Goal: Check status: Check status

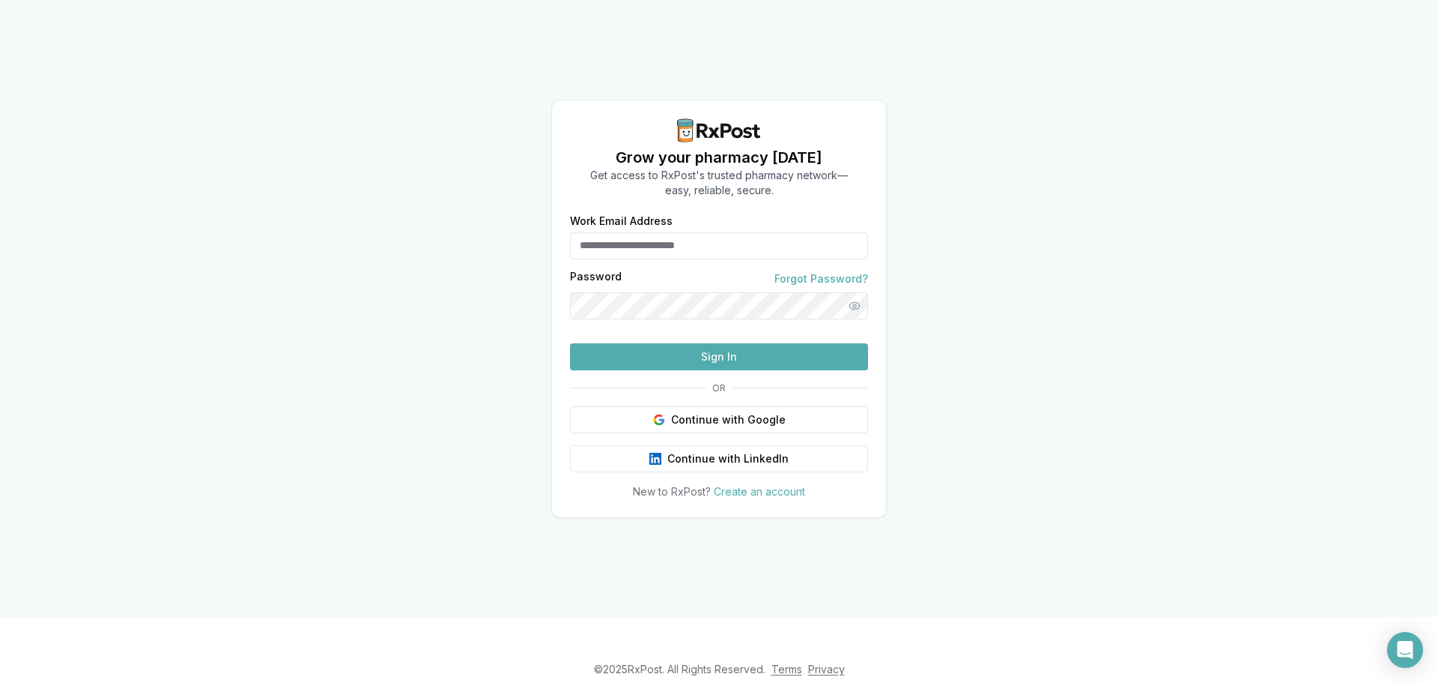
type input "**********"
click at [760, 370] on button "Sign In" at bounding box center [719, 356] width 298 height 27
click at [724, 370] on button "Sign In" at bounding box center [719, 356] width 298 height 27
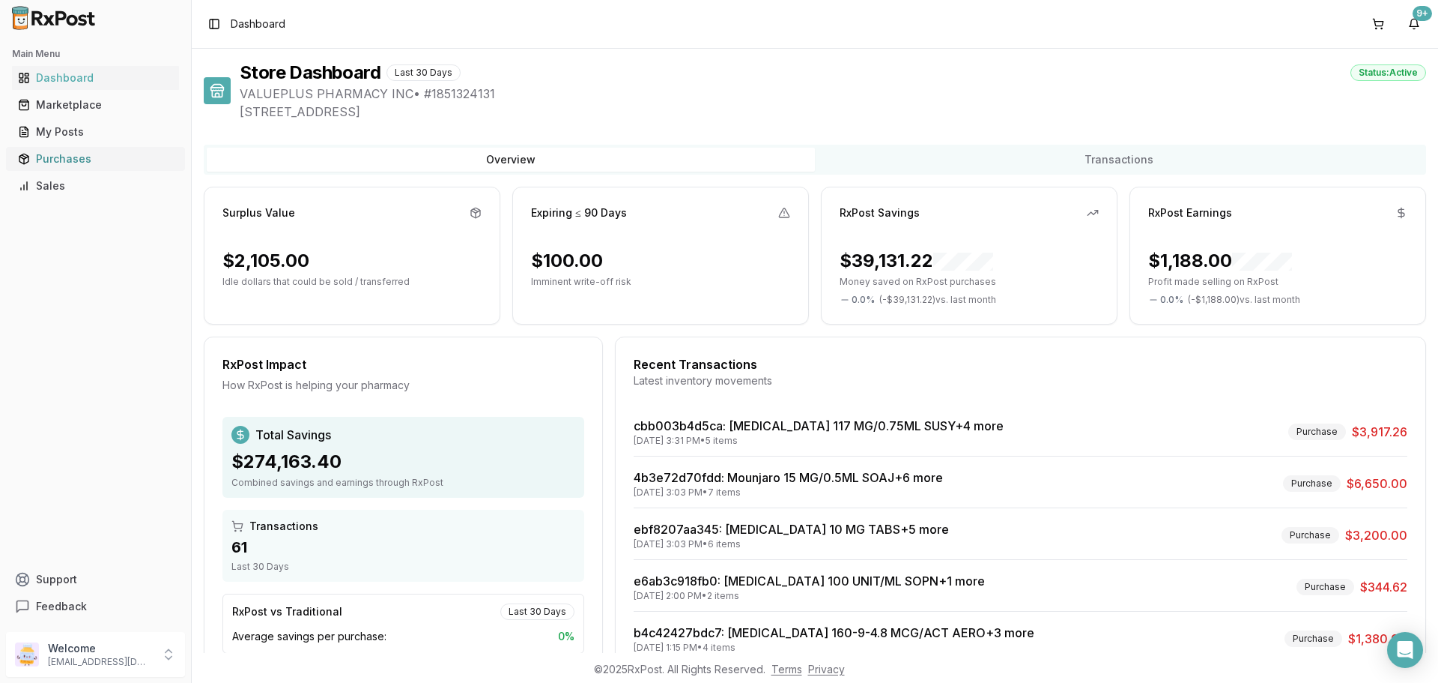
click at [99, 169] on link "Purchases" at bounding box center [95, 158] width 167 height 27
click at [78, 145] on ul "Dashboard Marketplace My Posts Purchases Sales" at bounding box center [95, 132] width 179 height 132
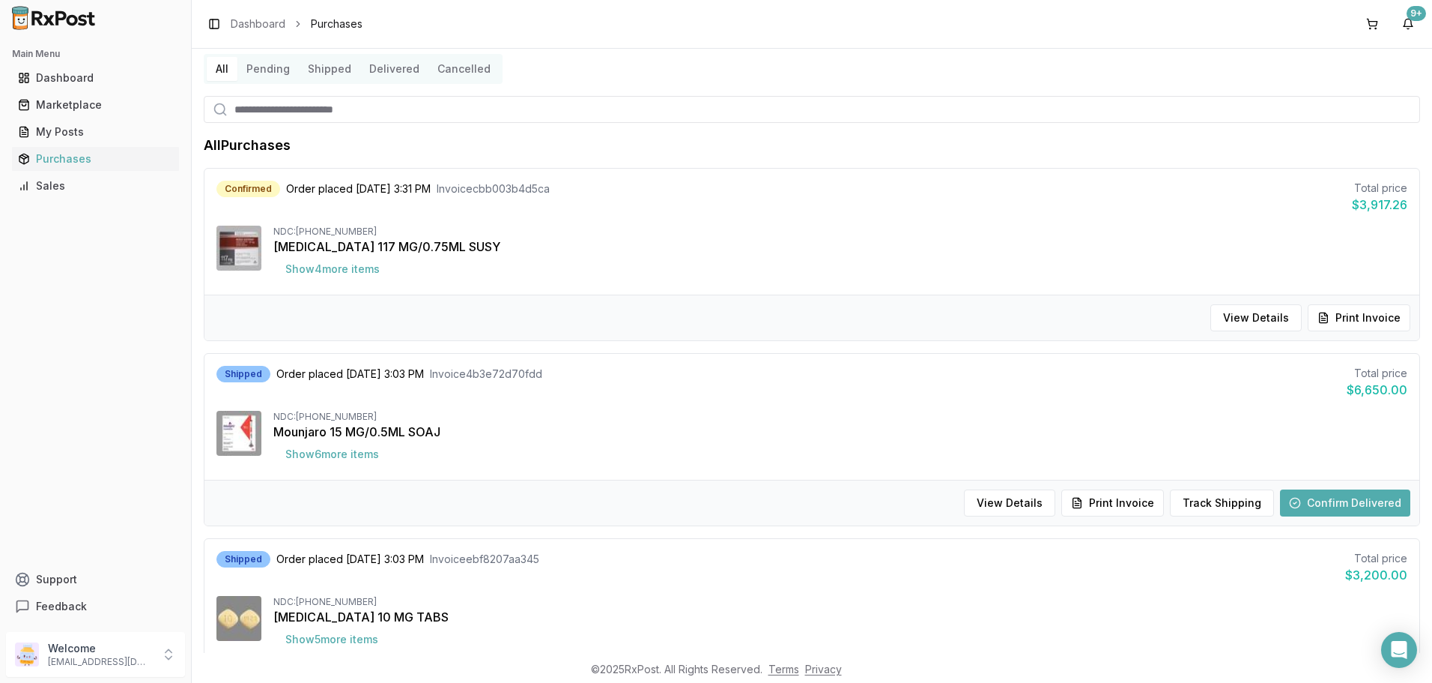
scroll to position [75, 0]
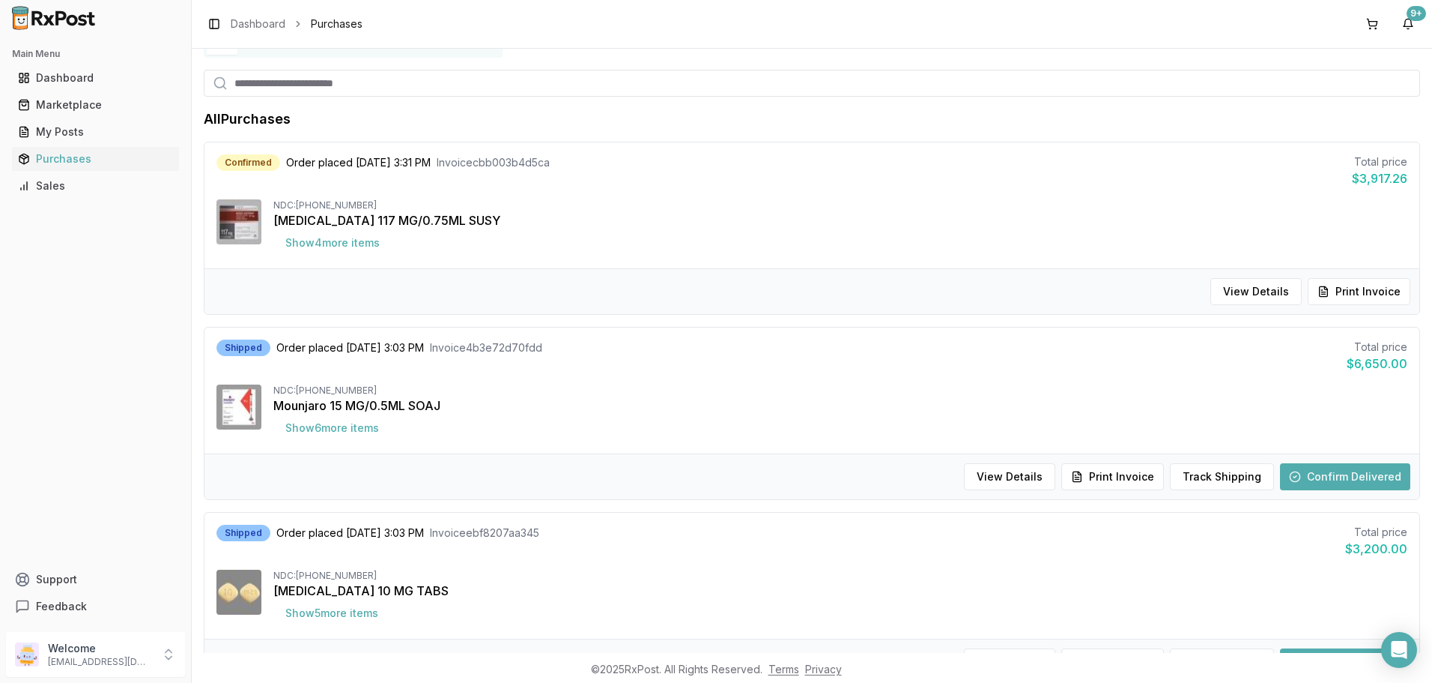
click at [1331, 488] on button "Confirm Delivered" at bounding box center [1345, 476] width 130 height 27
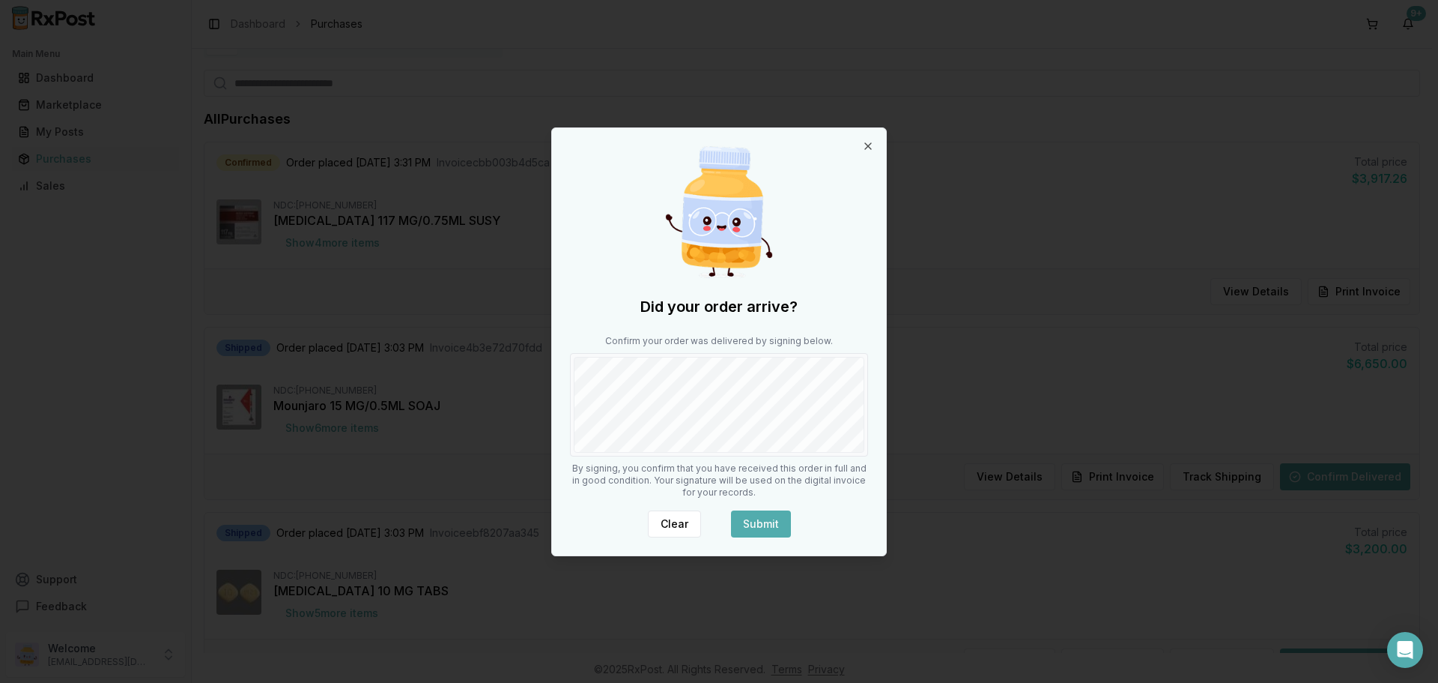
click at [754, 523] on button "Submit" at bounding box center [761, 523] width 60 height 27
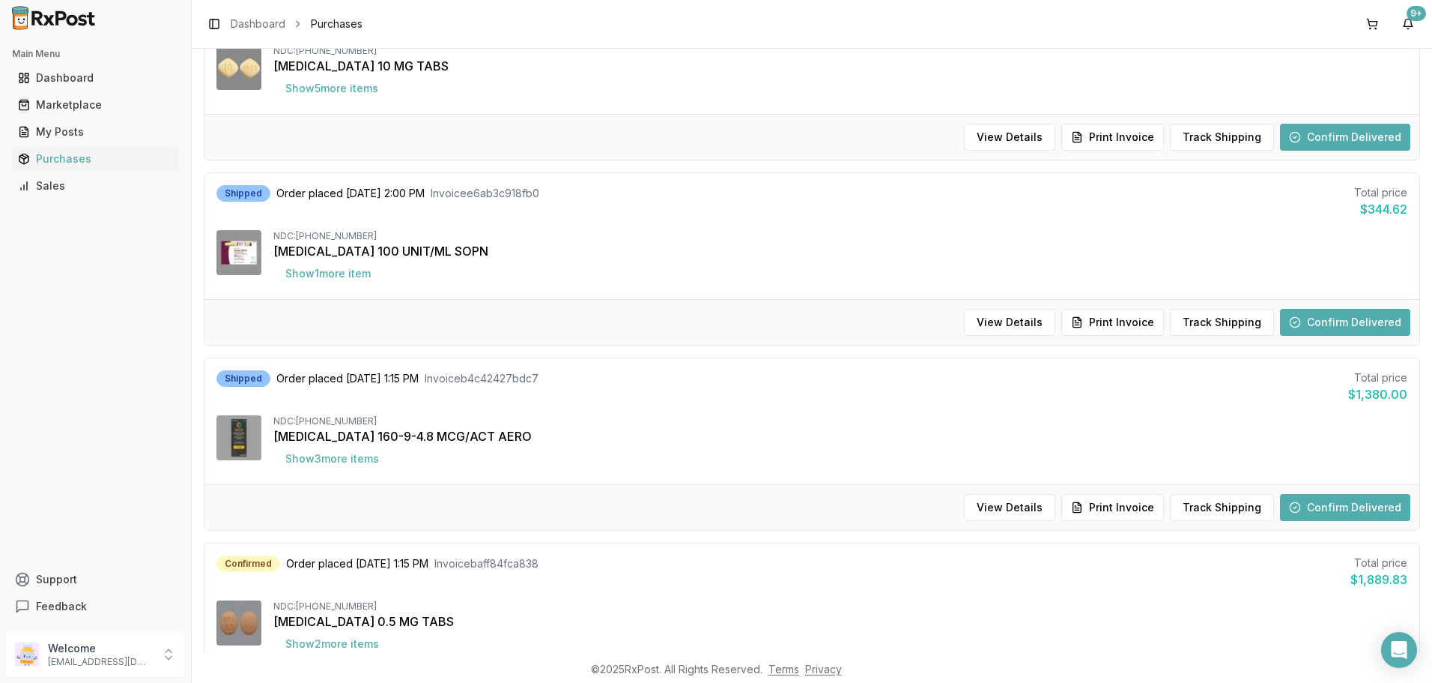
scroll to position [150, 0]
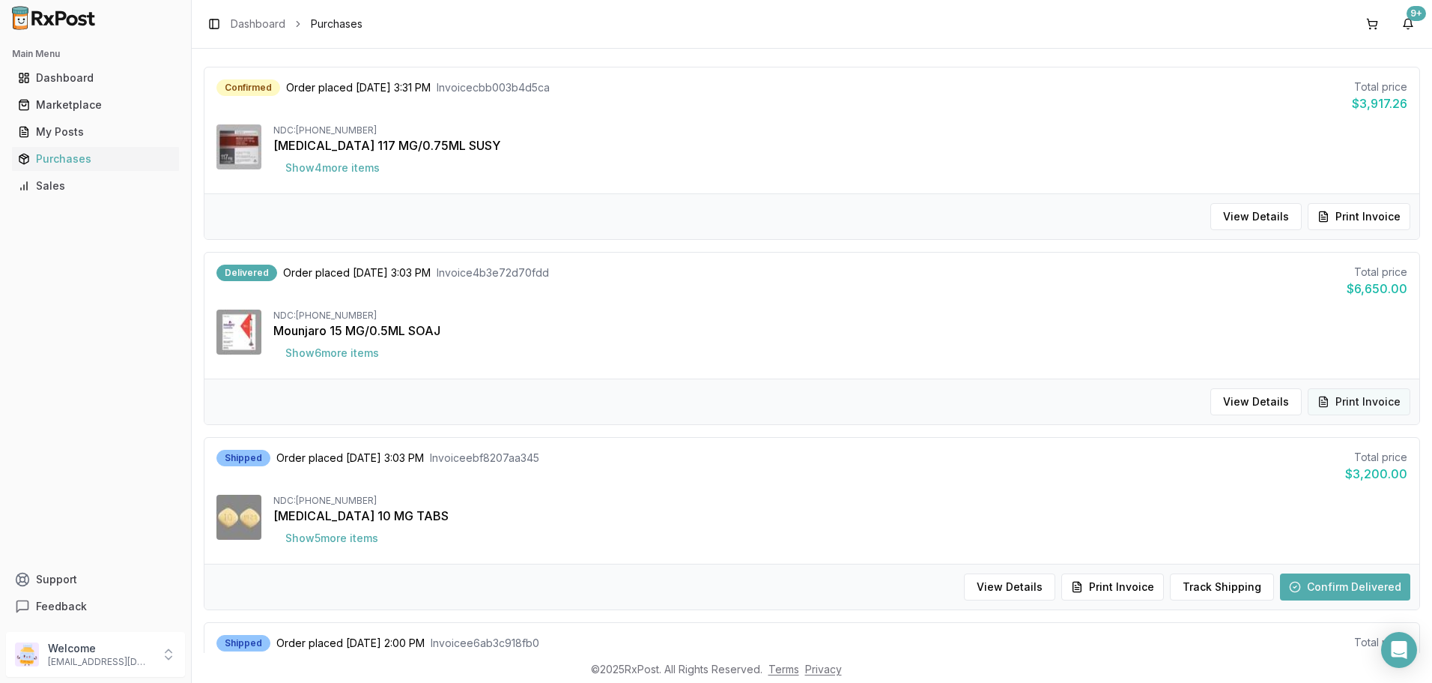
click at [1372, 406] on button "Print Invoice" at bounding box center [1359, 401] width 103 height 27
